Goal: Task Accomplishment & Management: Use online tool/utility

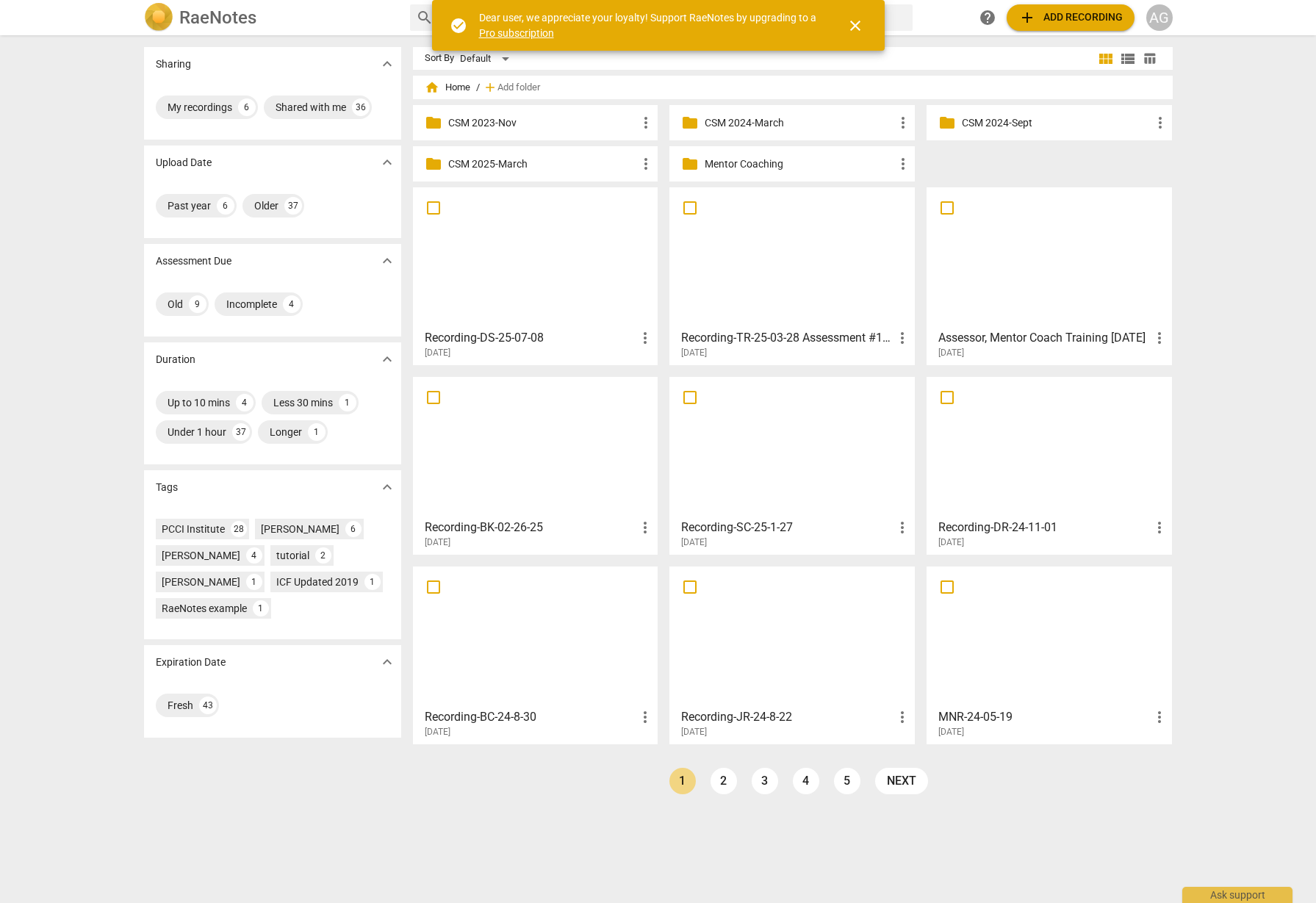
click at [728, 160] on p "Mentor Coaching" at bounding box center [799, 164] width 189 height 15
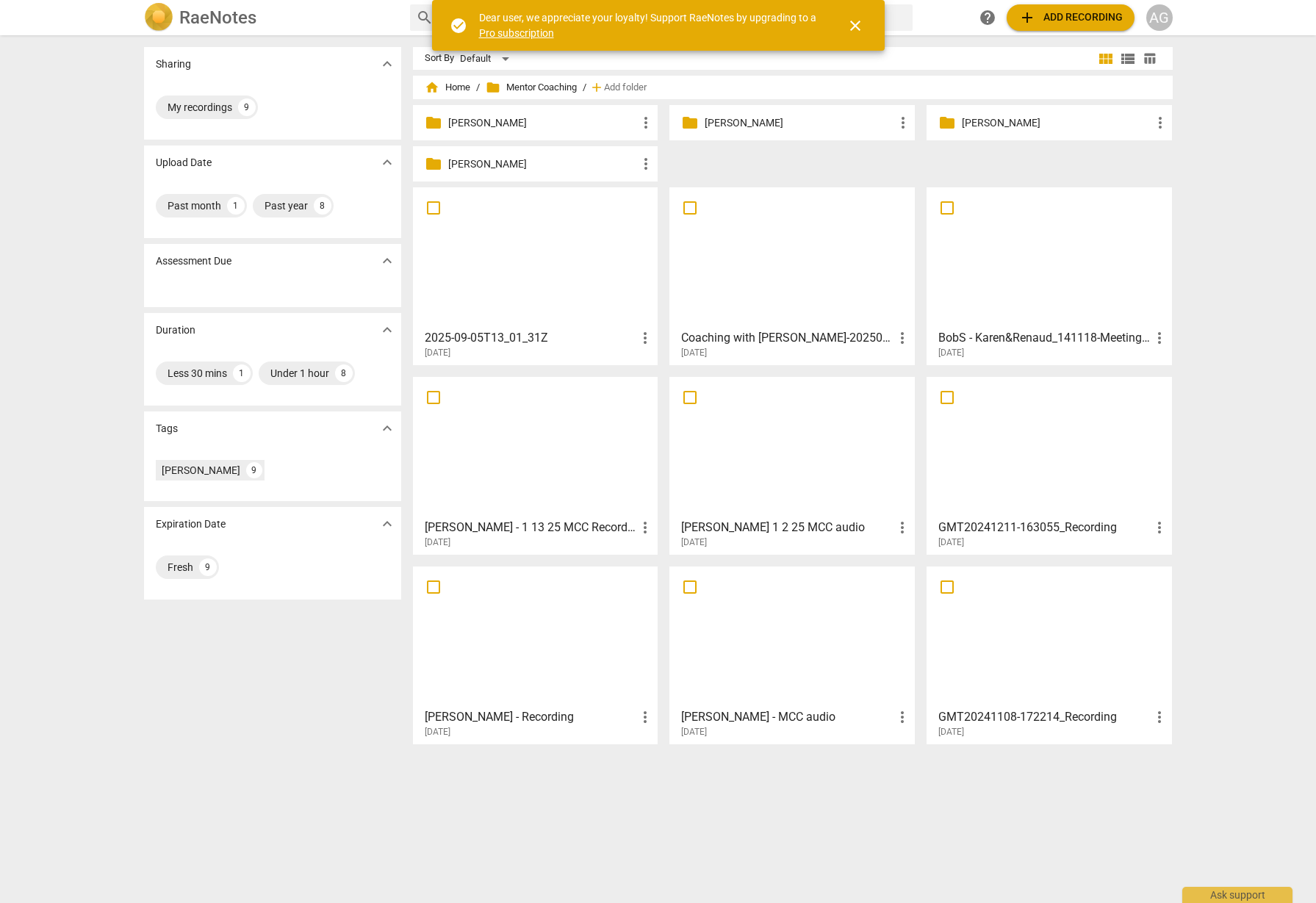
click at [996, 122] on p "Kiley Lee" at bounding box center [1056, 123] width 189 height 15
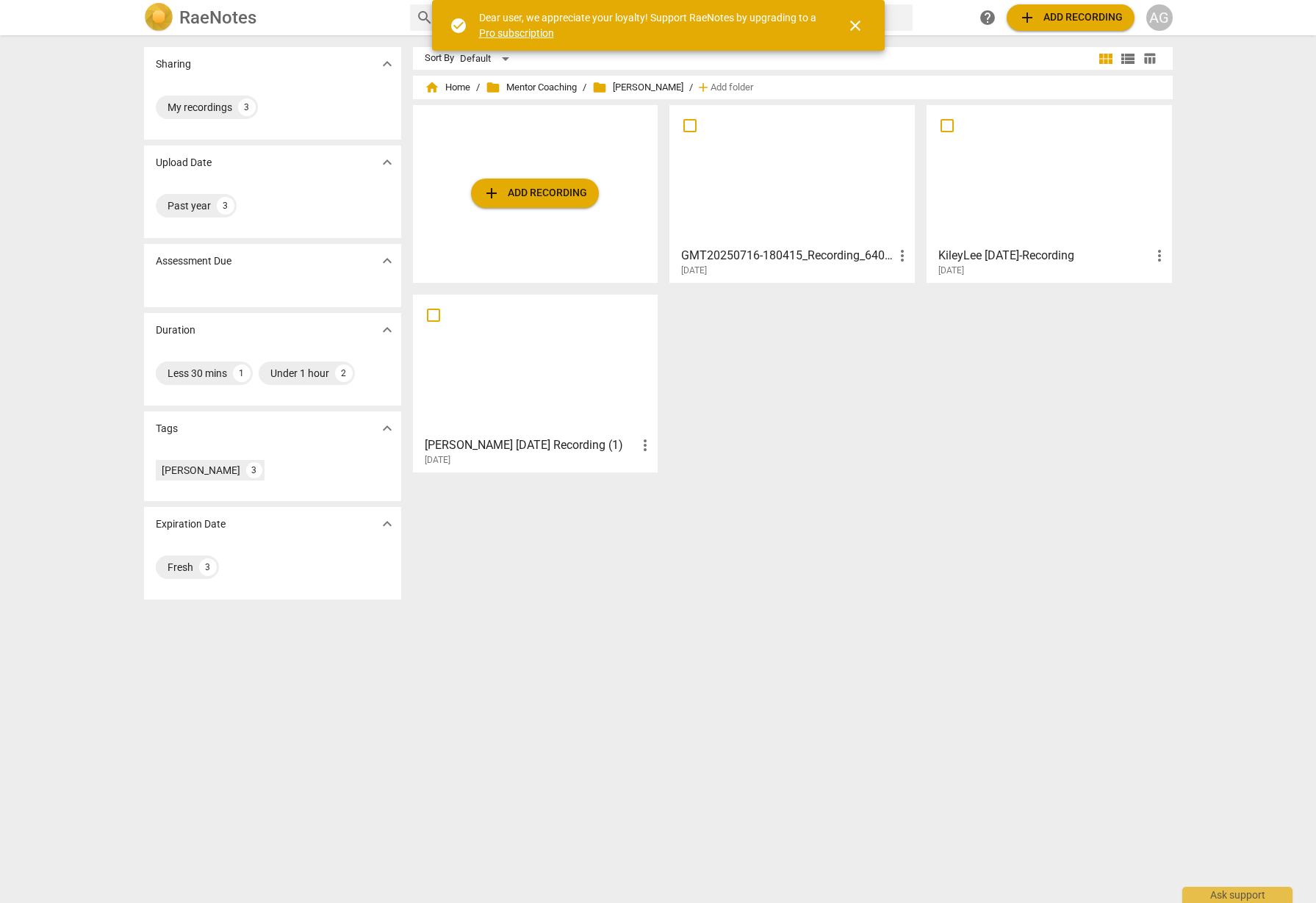
click at [527, 190] on span "add Add recording" at bounding box center [535, 193] width 105 height 18
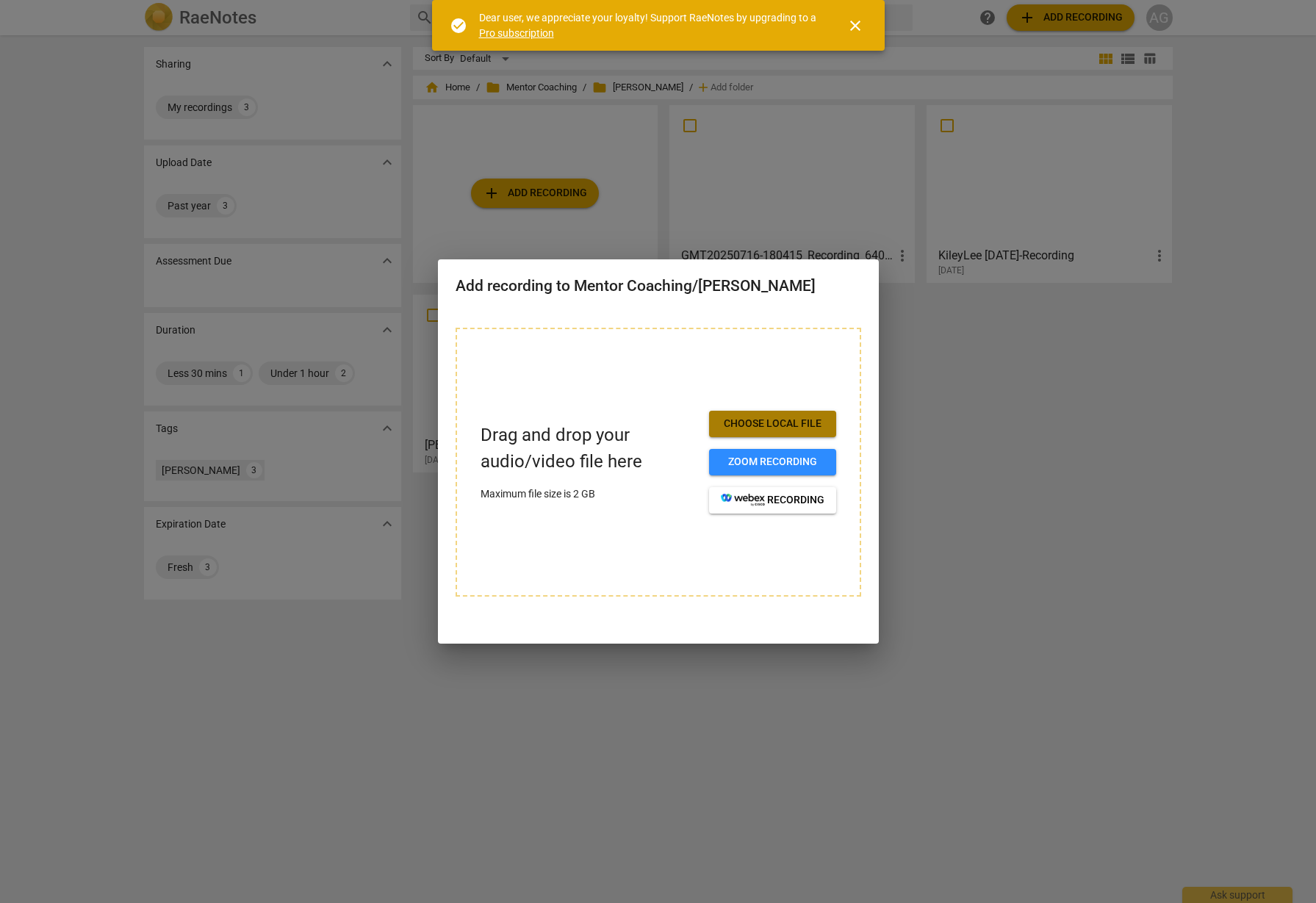
click at [791, 423] on span "Choose local file" at bounding box center [772, 424] width 104 height 15
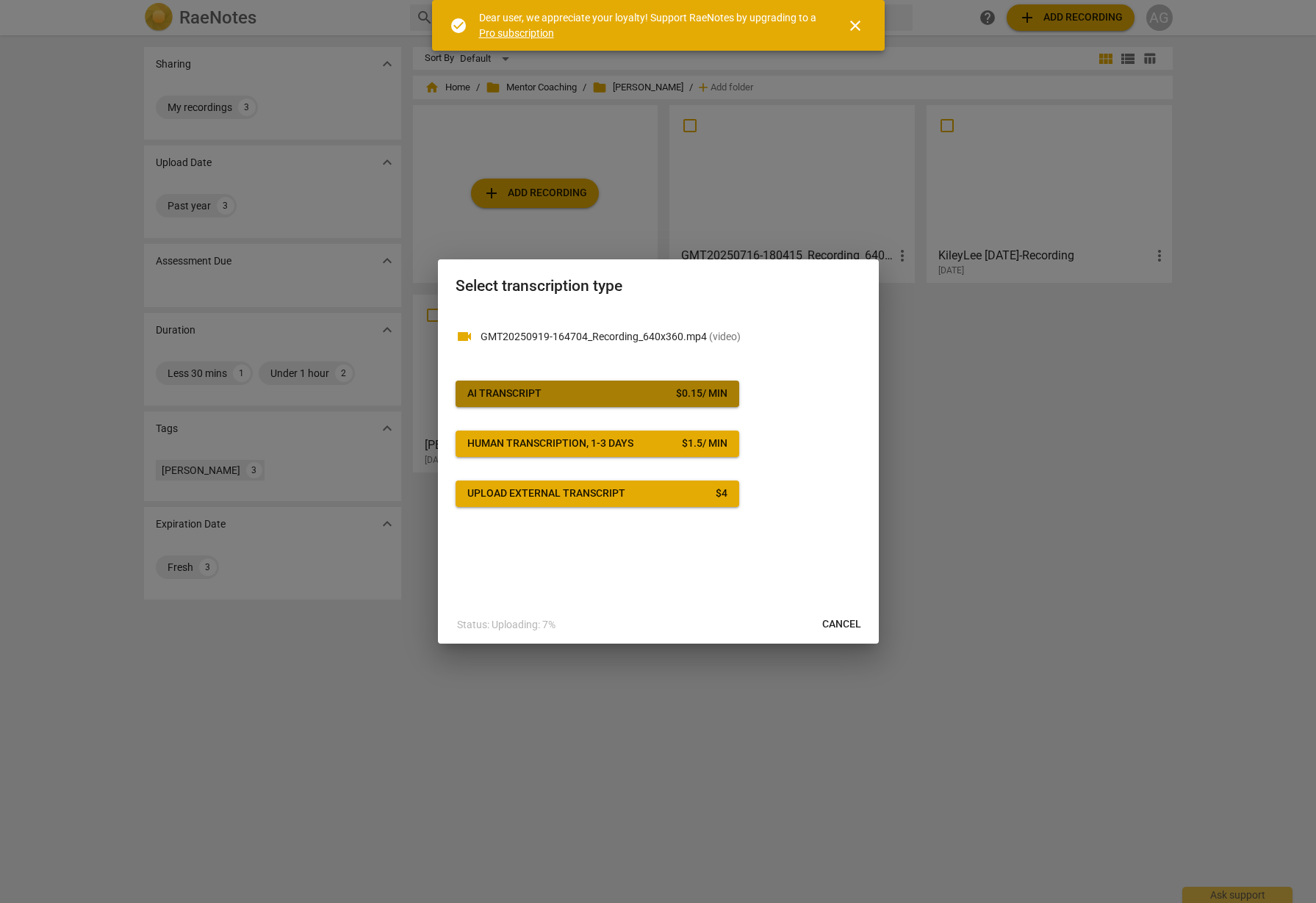
click at [504, 394] on div "AI Transcript" at bounding box center [505, 393] width 74 height 15
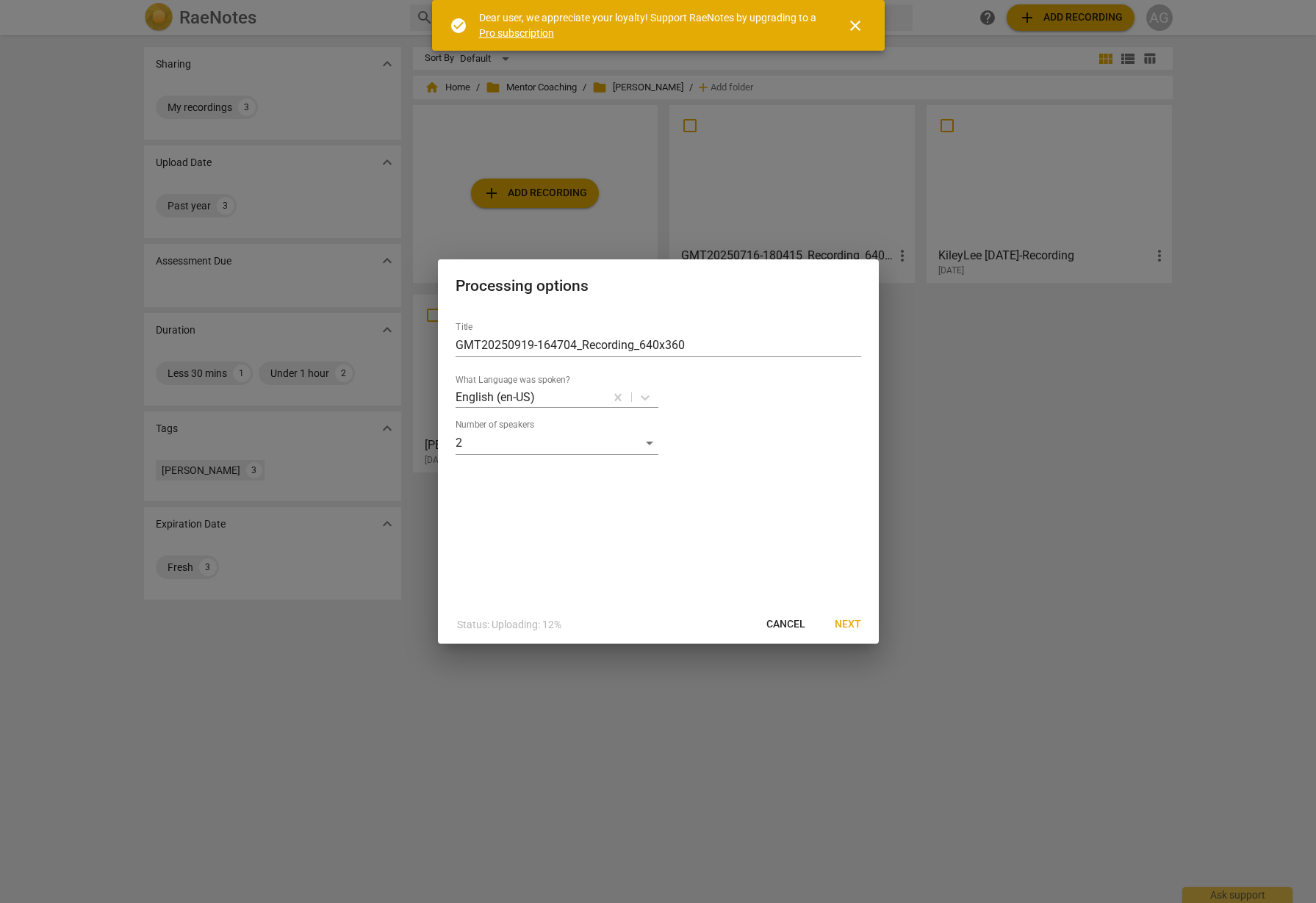
click at [845, 622] on span "Next" at bounding box center [848, 624] width 26 height 15
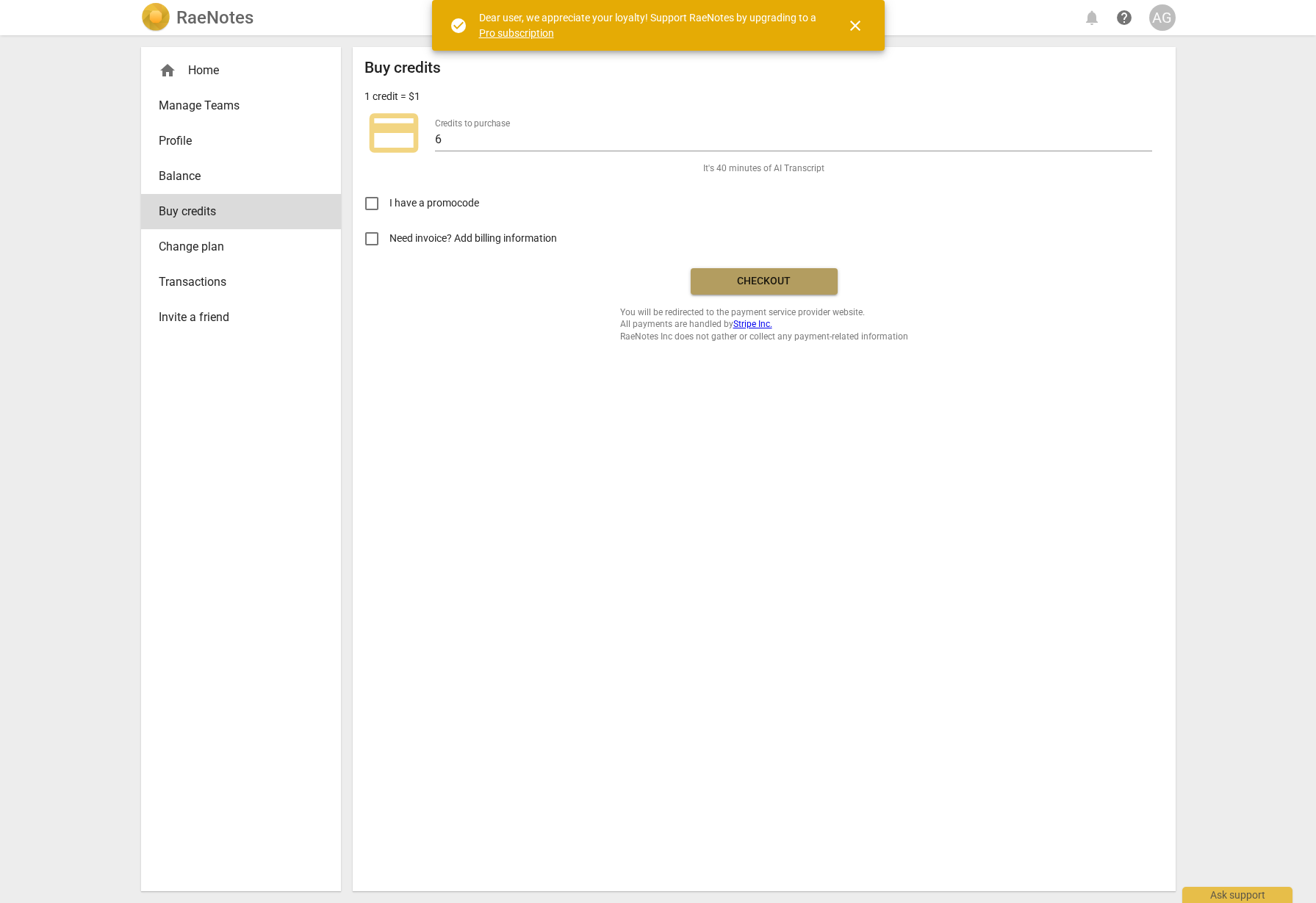
click at [758, 284] on span "Checkout" at bounding box center [764, 281] width 123 height 15
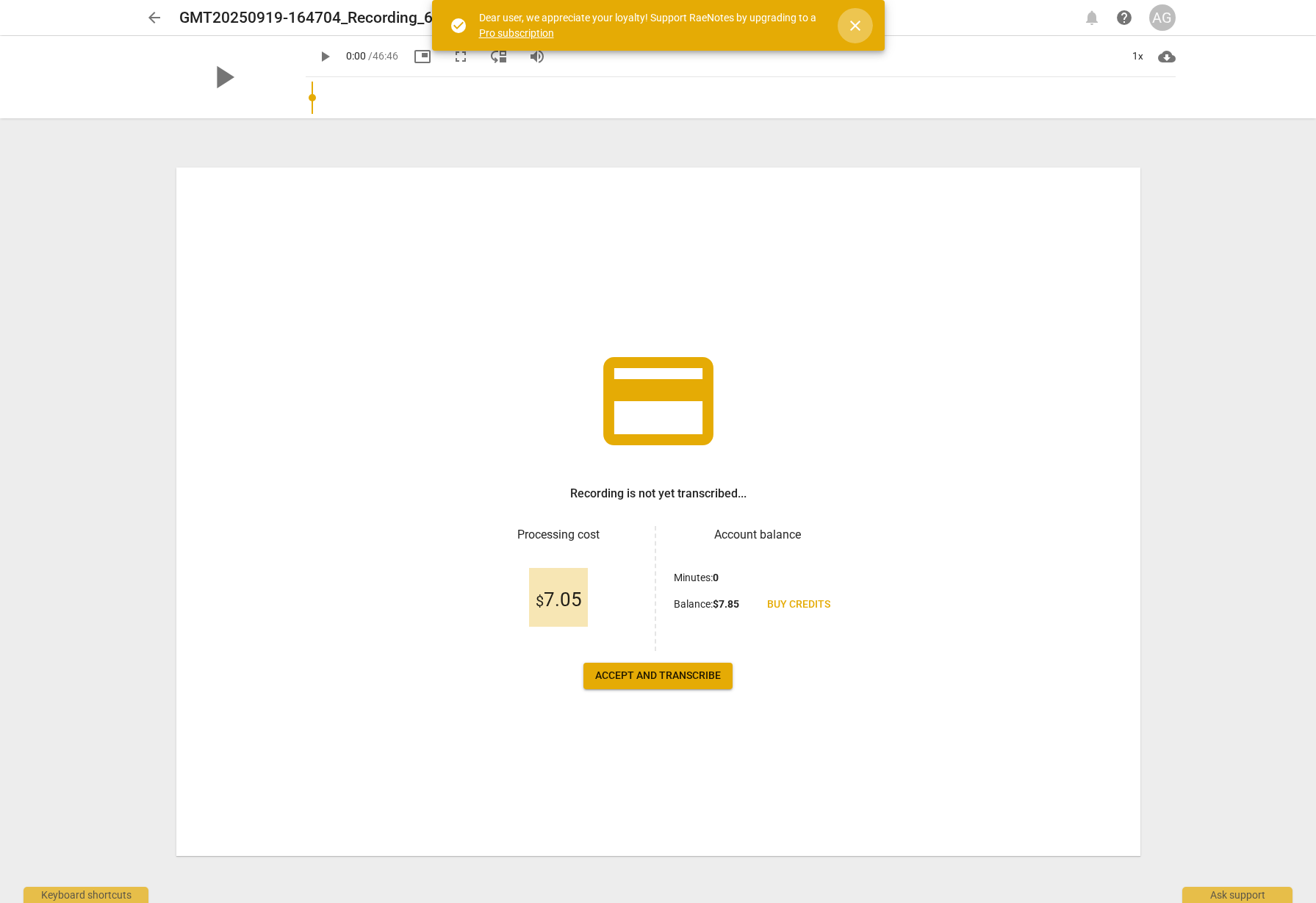
click at [857, 22] on span "close" at bounding box center [855, 25] width 18 height 18
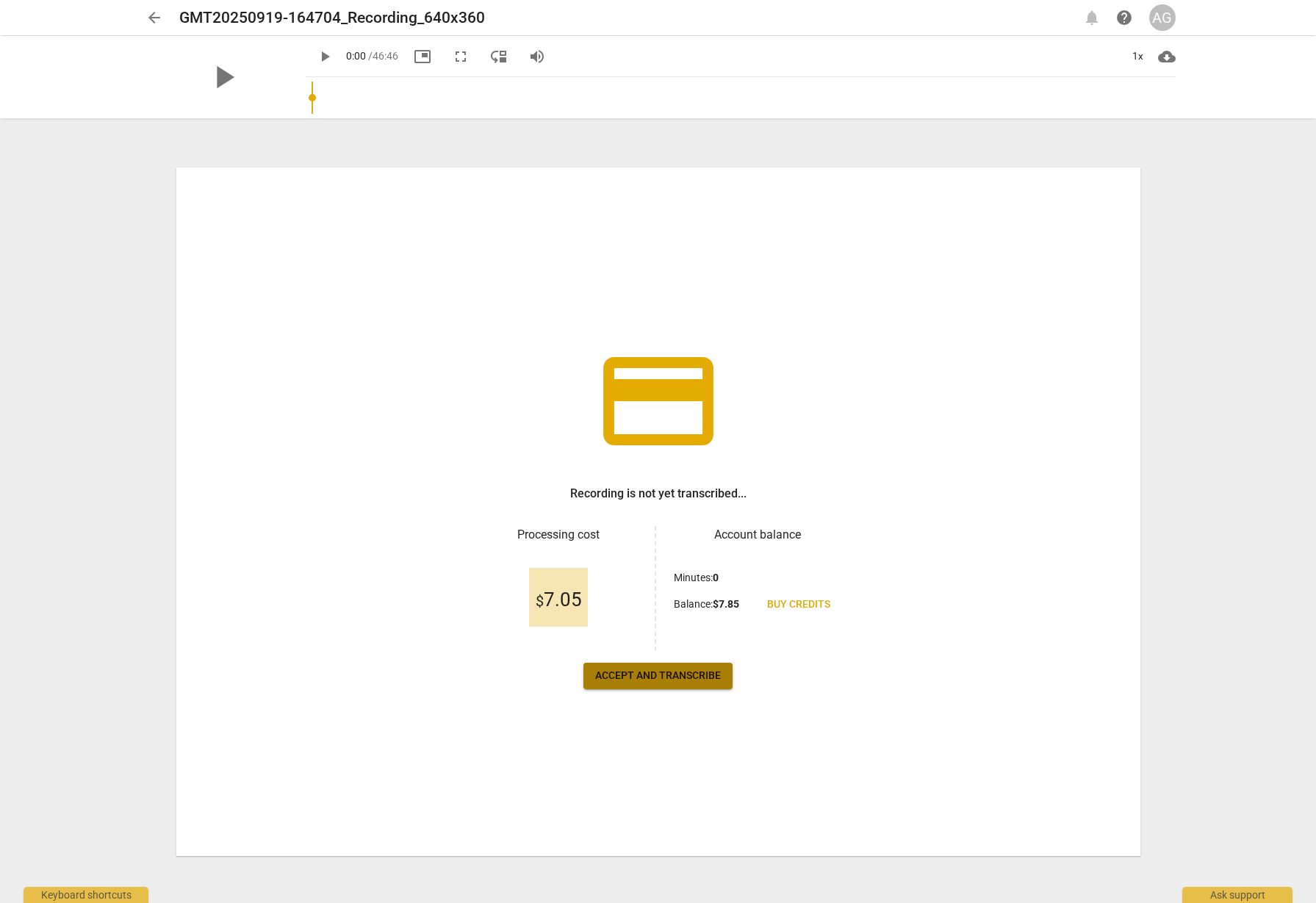
click at [637, 681] on span "Accept and transcribe" at bounding box center [658, 675] width 125 height 15
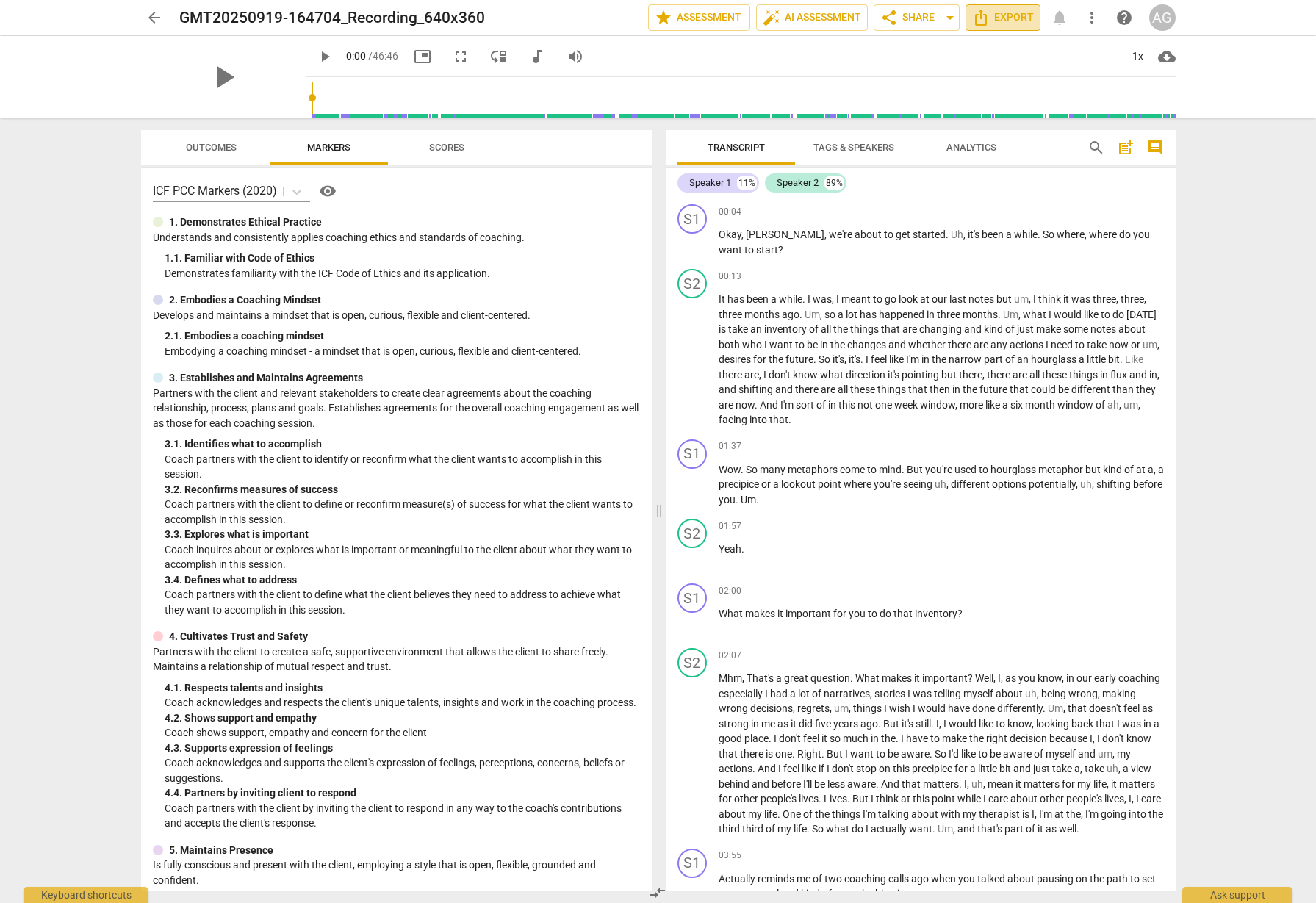
click at [1012, 16] on span "Export" at bounding box center [1003, 17] width 62 height 18
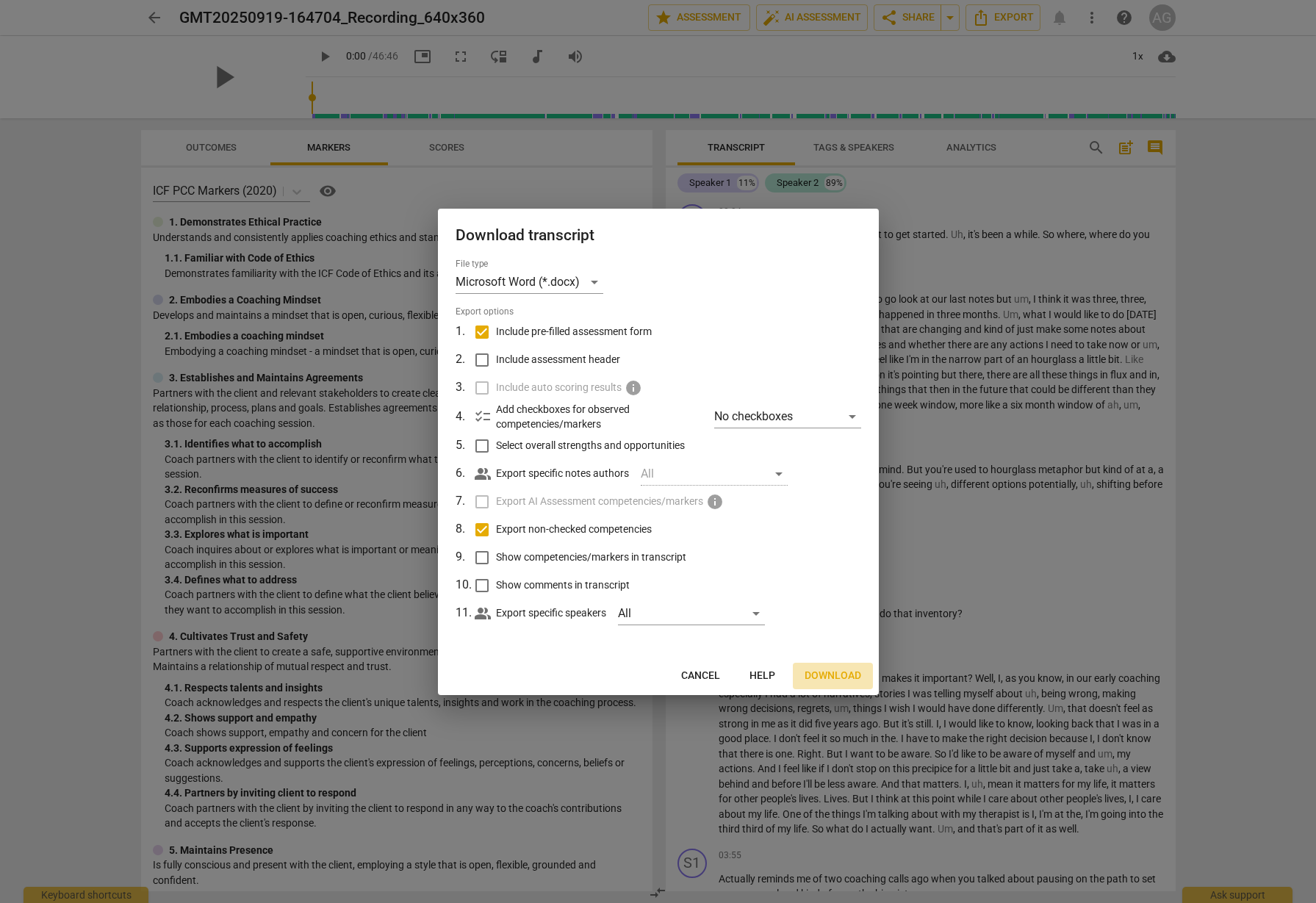
click at [838, 674] on span "Download" at bounding box center [833, 675] width 57 height 15
